Goal: Task Accomplishment & Management: Manage account settings

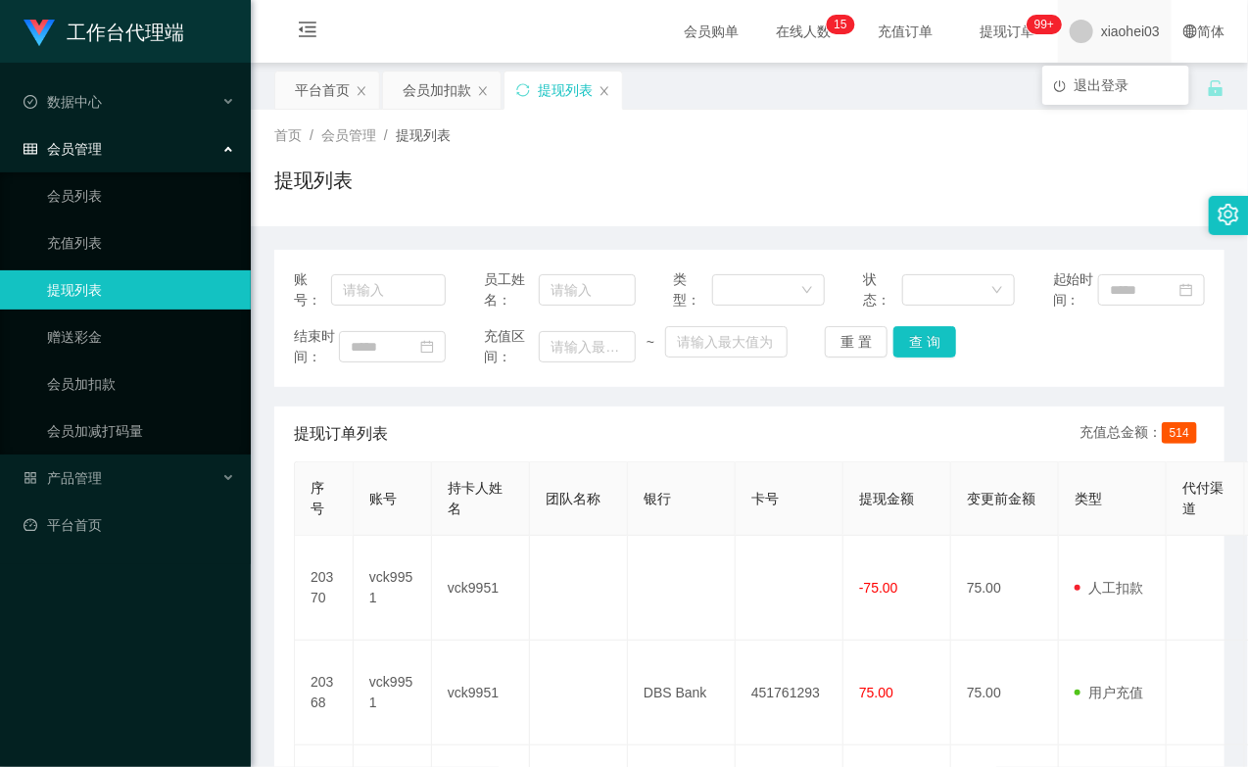
click at [1112, 31] on span "xiaohei03" at bounding box center [1130, 31] width 59 height 63
click at [1098, 88] on span "退出登录" at bounding box center [1100, 85] width 55 height 16
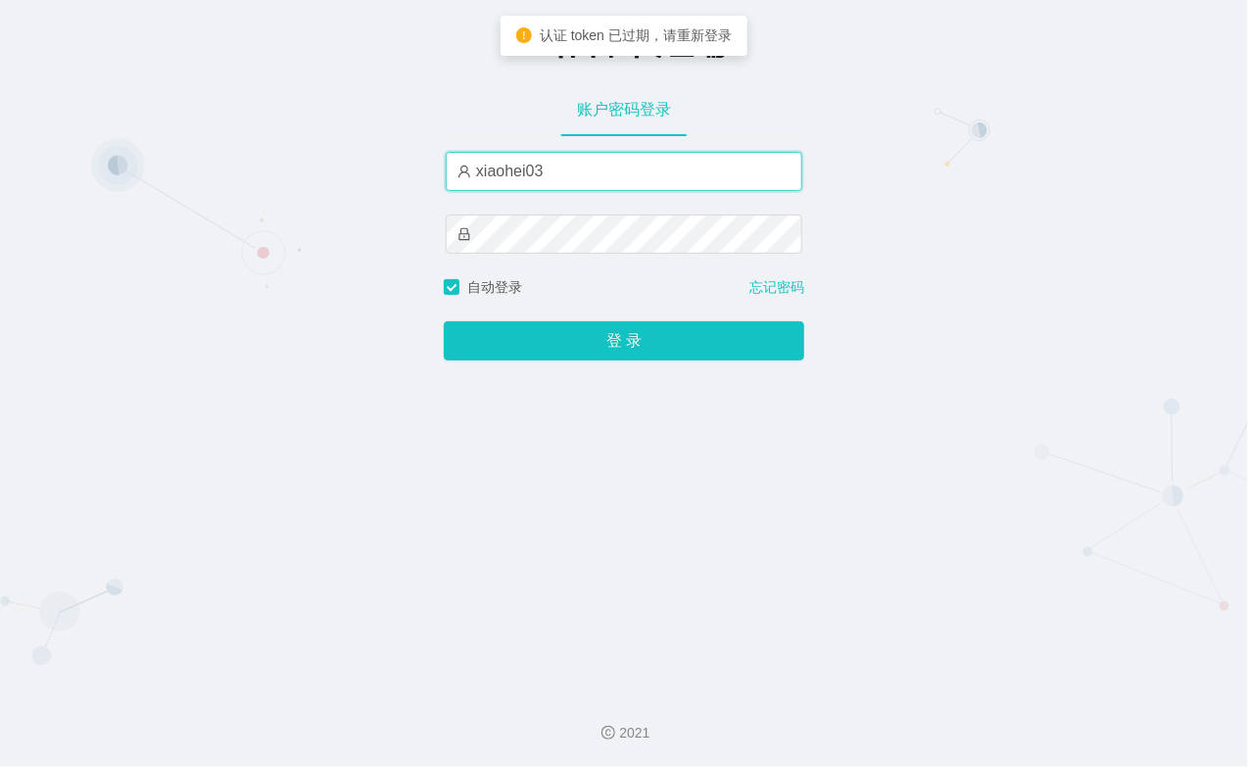
click at [579, 166] on input "xiaohei03" at bounding box center [624, 171] width 356 height 39
type input "xiaohei06"
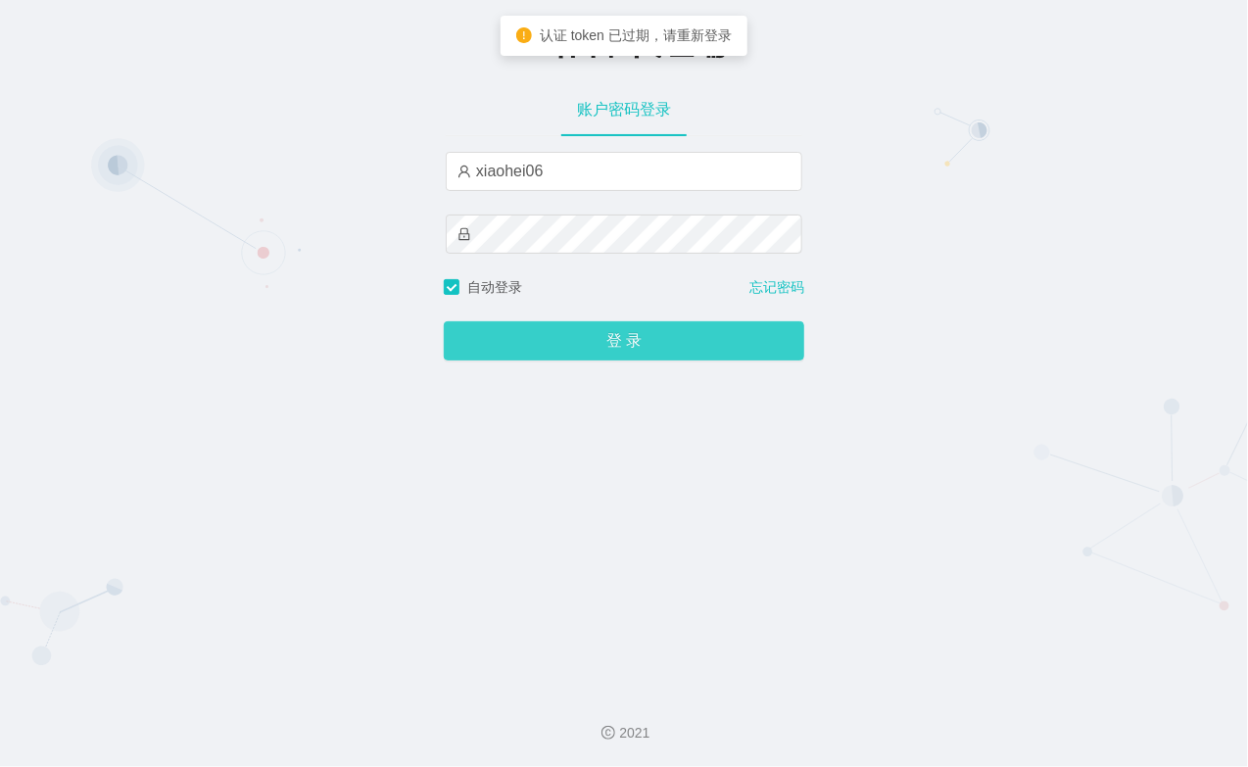
click at [614, 330] on button "登 录" at bounding box center [624, 340] width 360 height 39
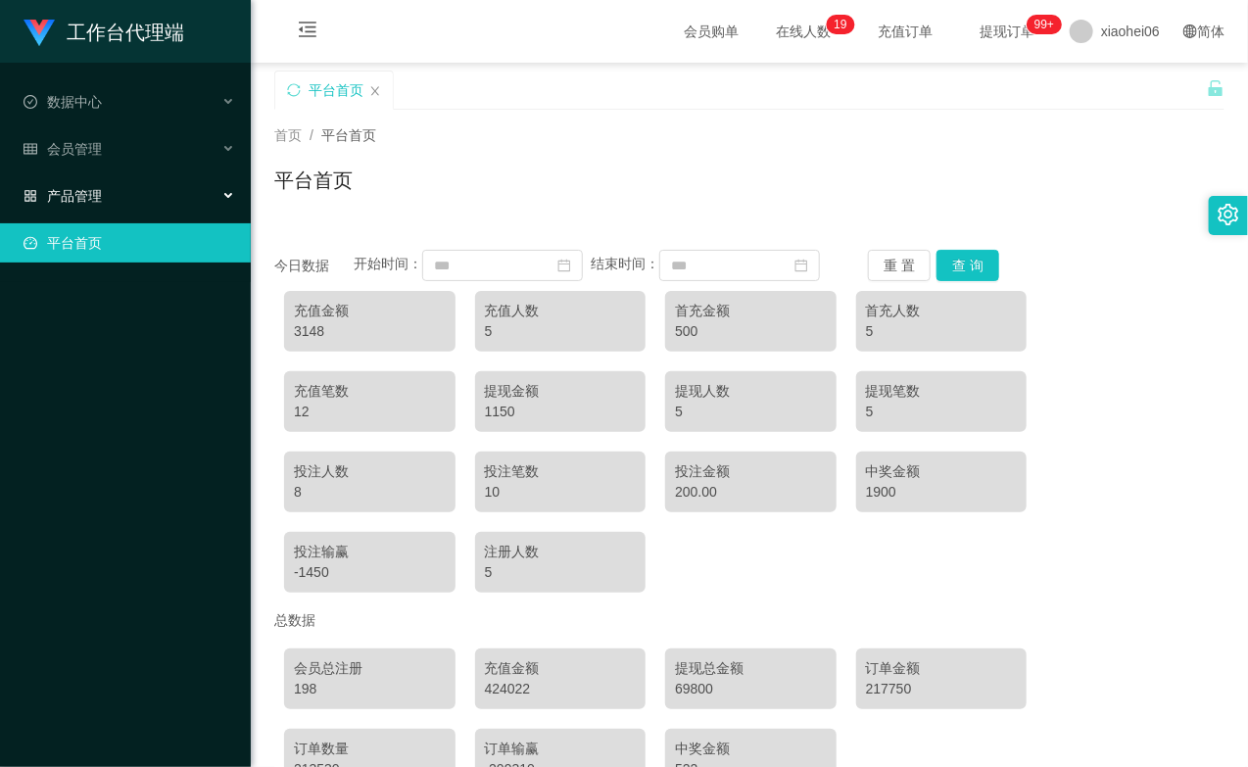
click at [115, 180] on div "产品管理" at bounding box center [125, 195] width 251 height 39
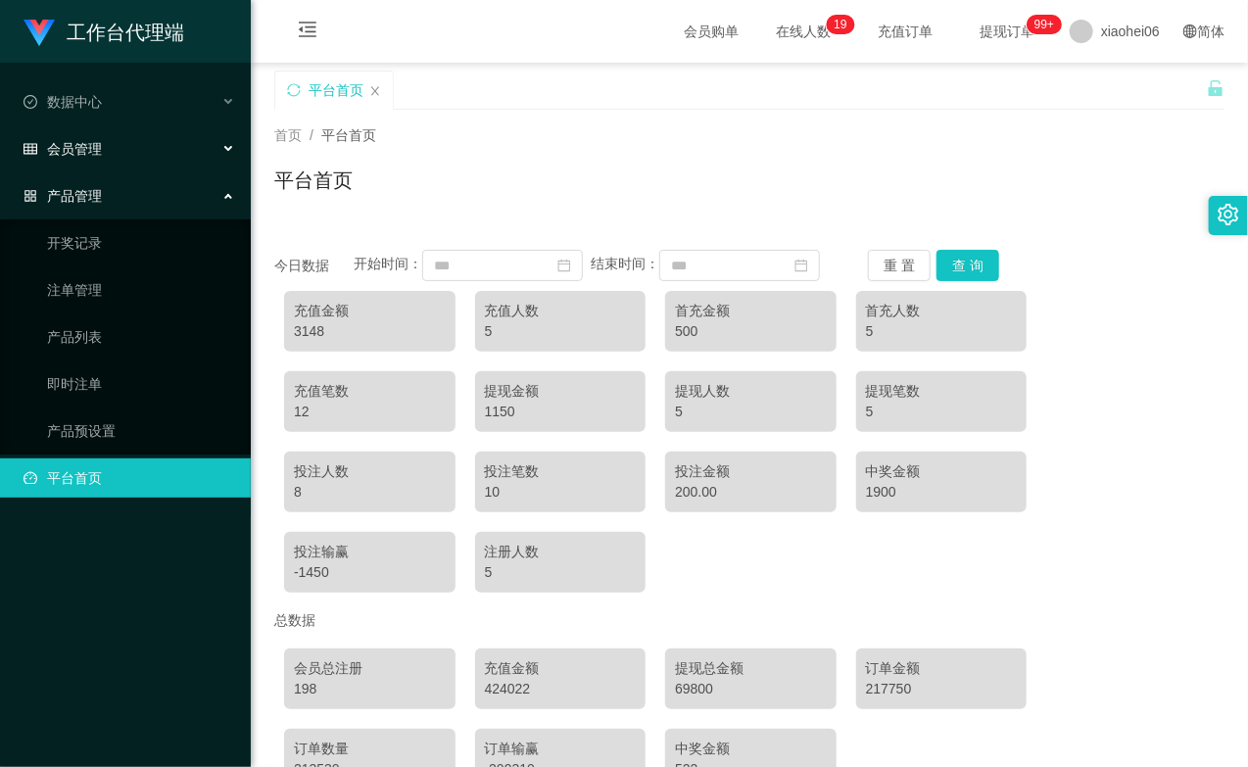
click at [116, 161] on div "会员管理" at bounding box center [125, 148] width 251 height 39
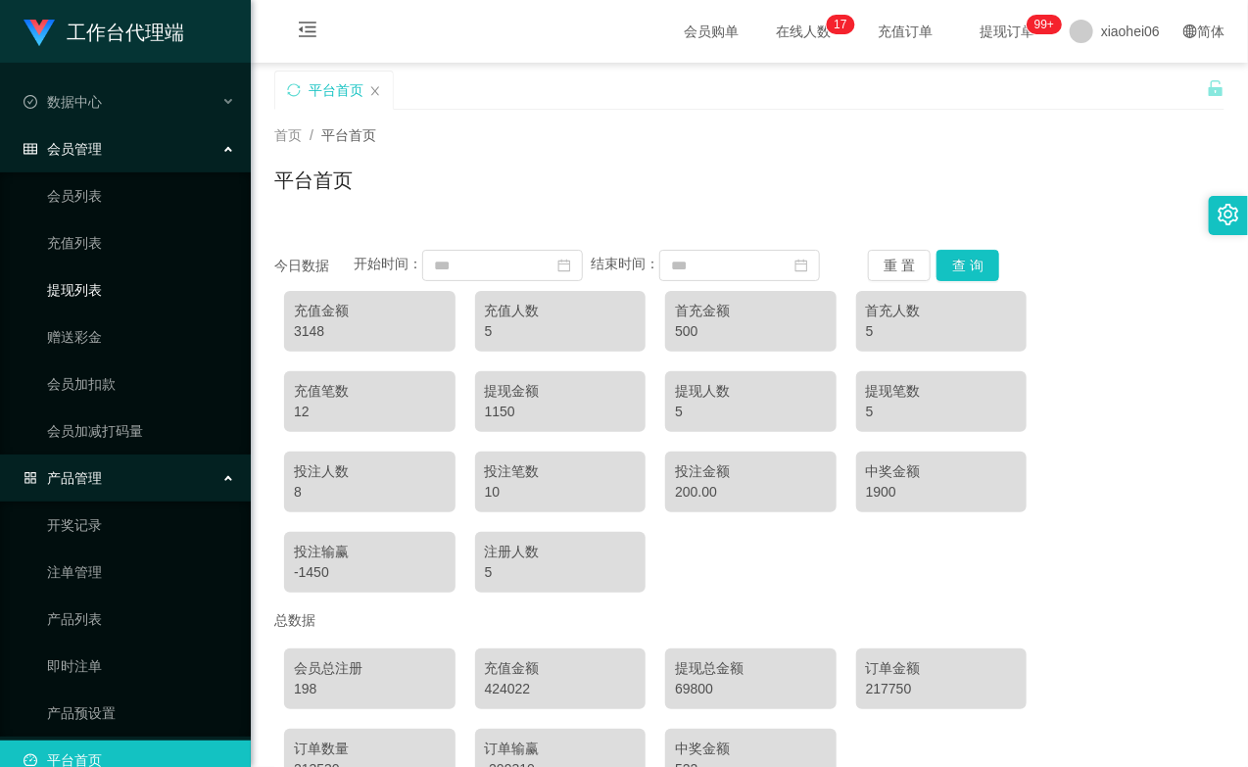
click at [89, 292] on link "提现列表" at bounding box center [141, 289] width 188 height 39
